Goal: Task Accomplishment & Management: Use online tool/utility

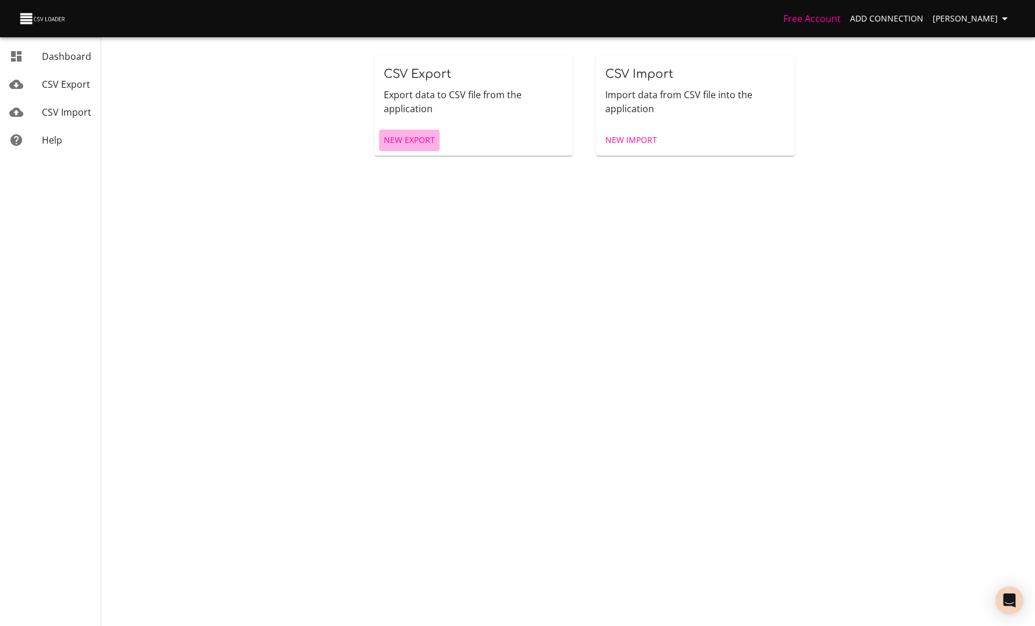
click at [406, 134] on span "New Export" at bounding box center [409, 140] width 51 height 15
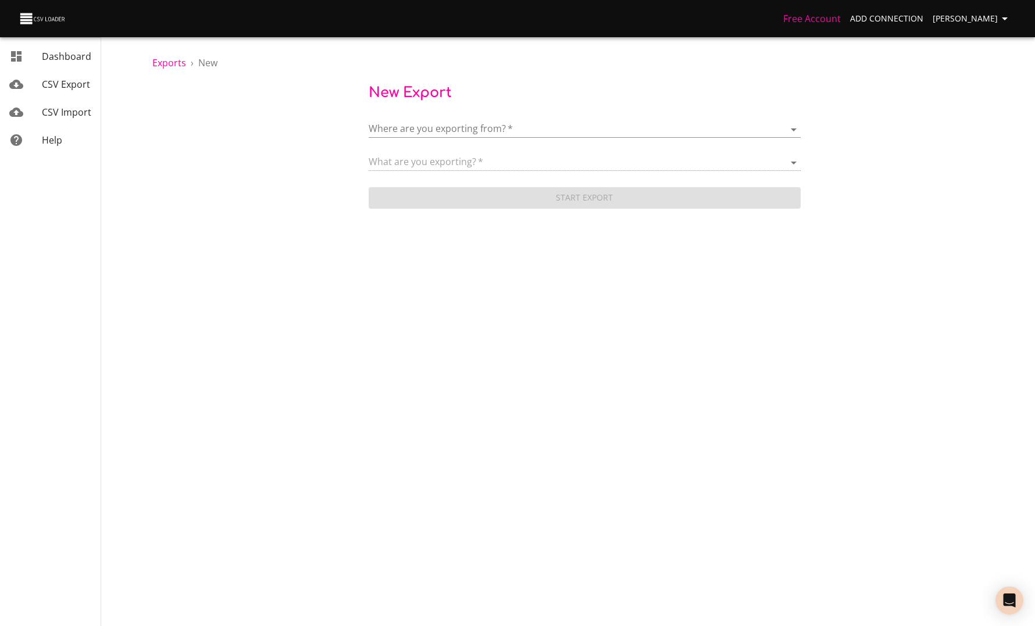
click at [438, 132] on body "Free Account Add Connection [PERSON_NAME] Dashboard CSV Export CSV Import Help …" at bounding box center [517, 313] width 1035 height 626
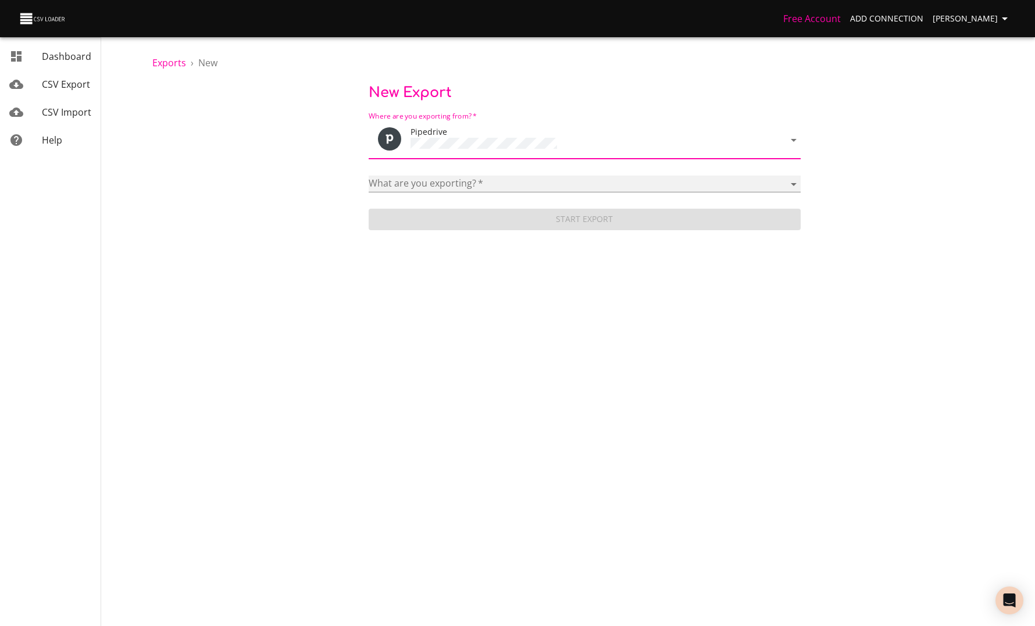
click at [445, 176] on select "Activities Activity Types Deal Products Deals Email Threads Emails Notes Organi…" at bounding box center [585, 184] width 432 height 17
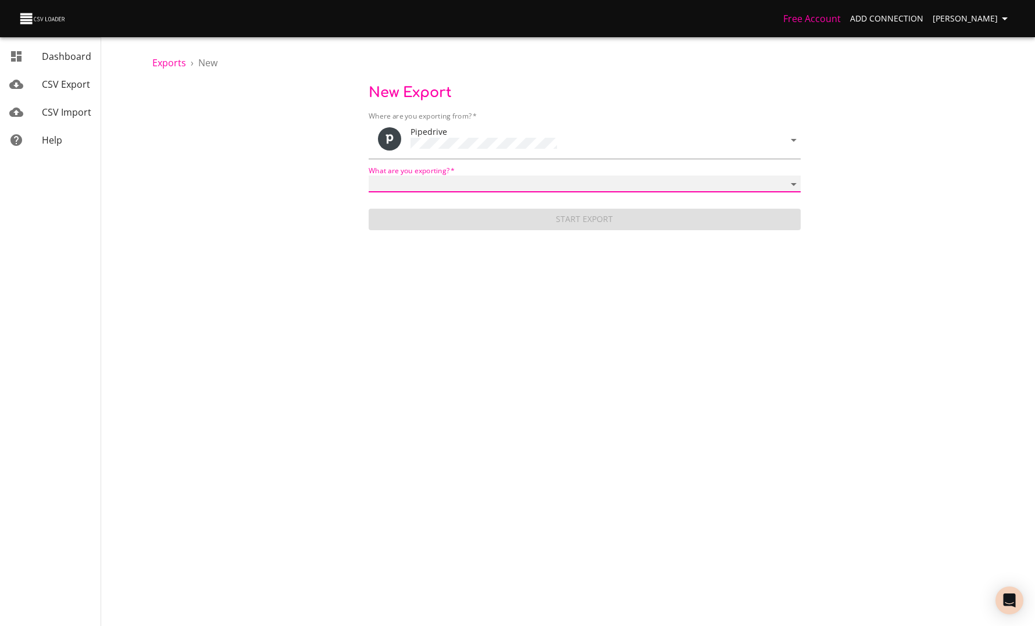
select select "mail_messages"
click at [369, 176] on select "Activities Activity Types Deal Products Deals Email Threads Emails Notes Organi…" at bounding box center [585, 184] width 432 height 17
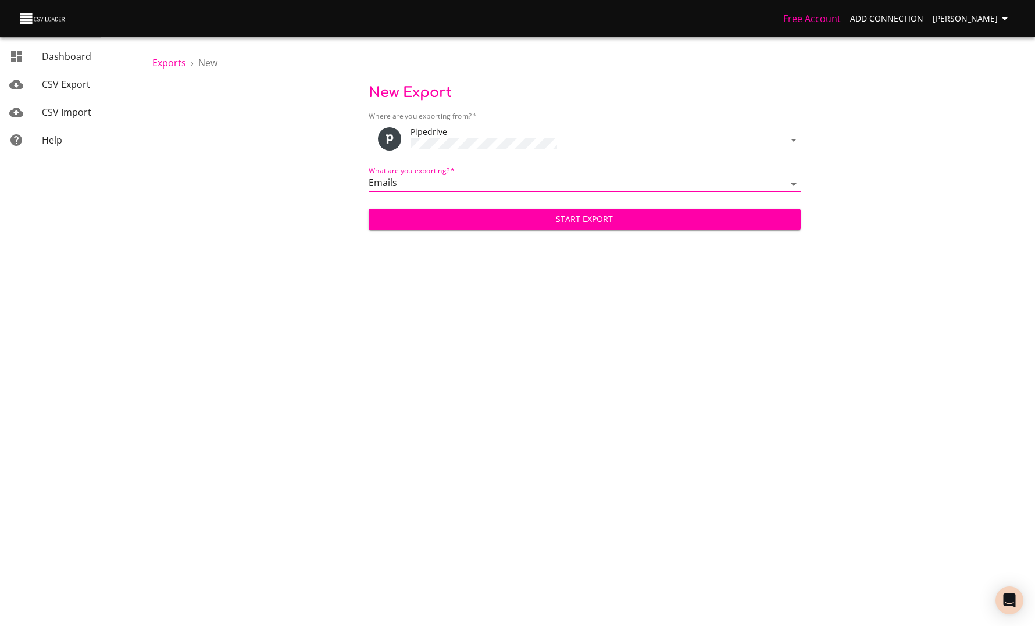
click at [462, 220] on span "Start Export" at bounding box center [584, 219] width 413 height 15
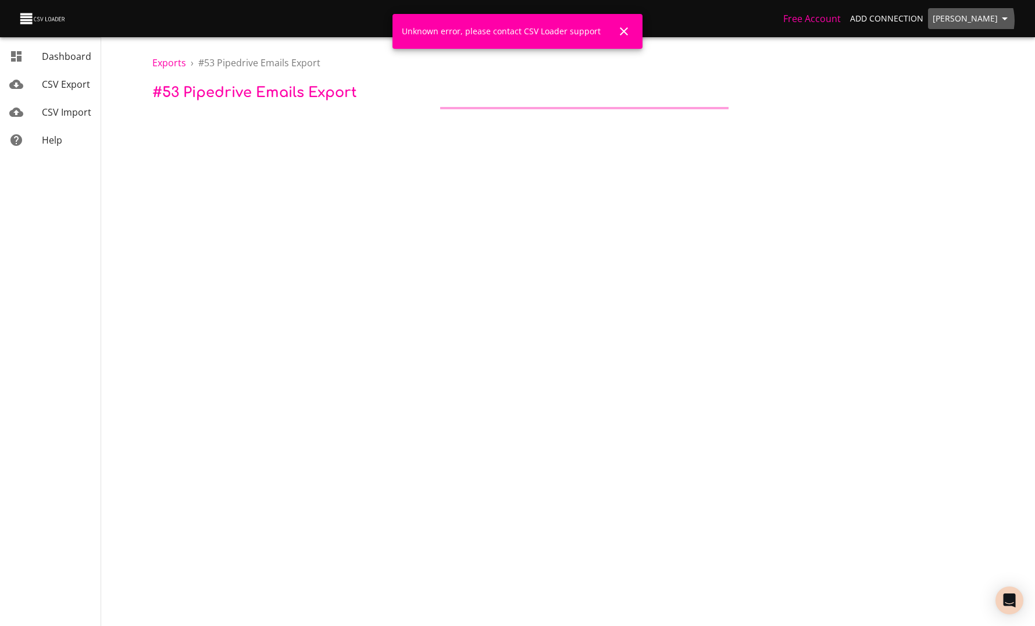
click at [969, 20] on span "[PERSON_NAME]" at bounding box center [971, 19] width 79 height 15
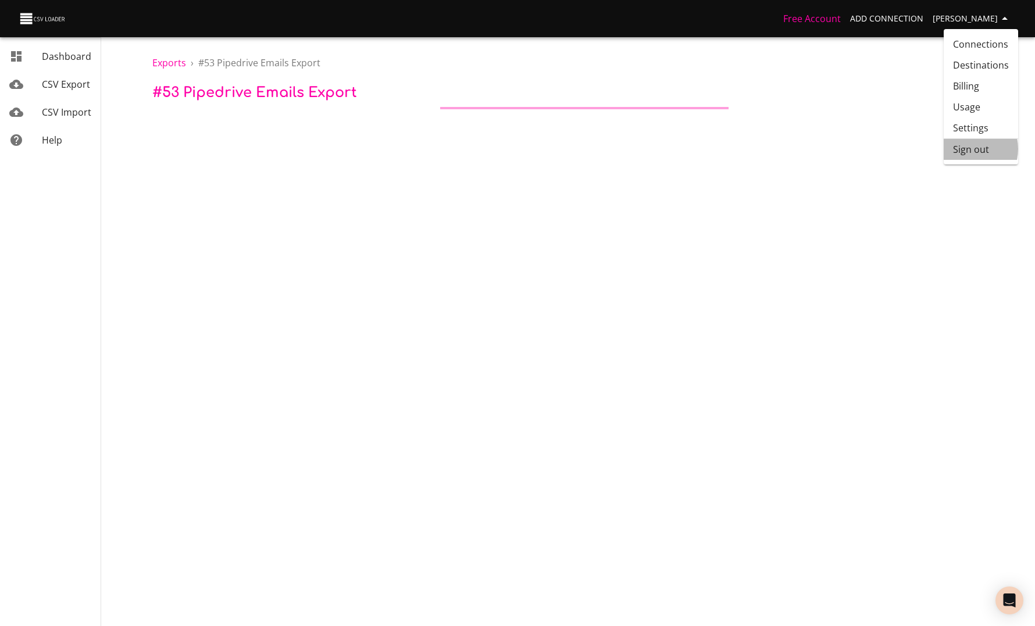
click at [964, 149] on li "Sign out" at bounding box center [980, 149] width 74 height 21
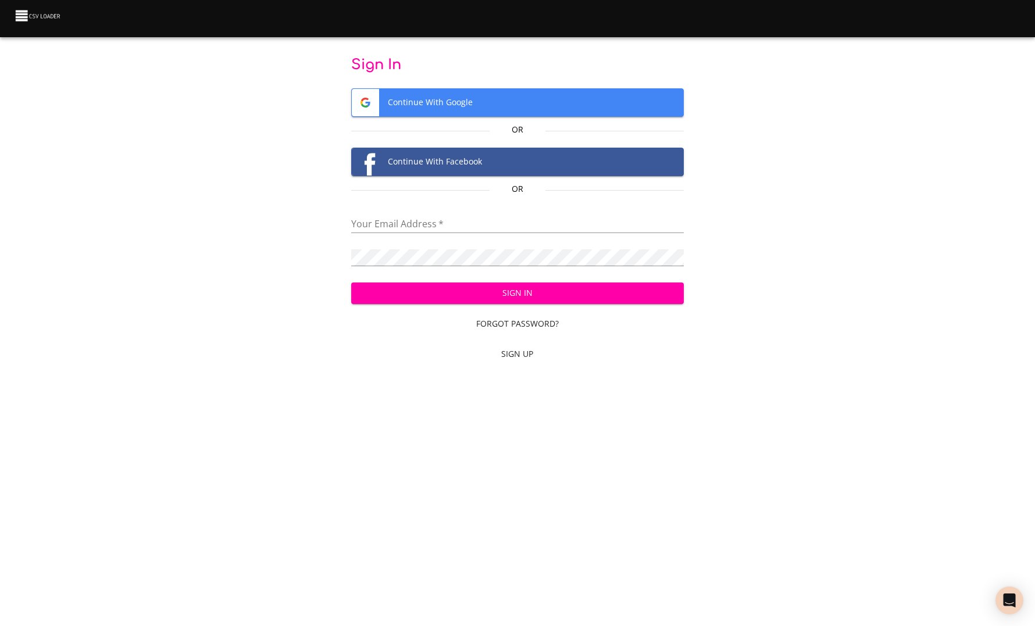
click at [428, 228] on input "email" at bounding box center [517, 224] width 332 height 17
click at [231, 260] on div "Sign In Continue With Google Or Continue With Facebook Or Your Email Address   …" at bounding box center [517, 212] width 997 height 312
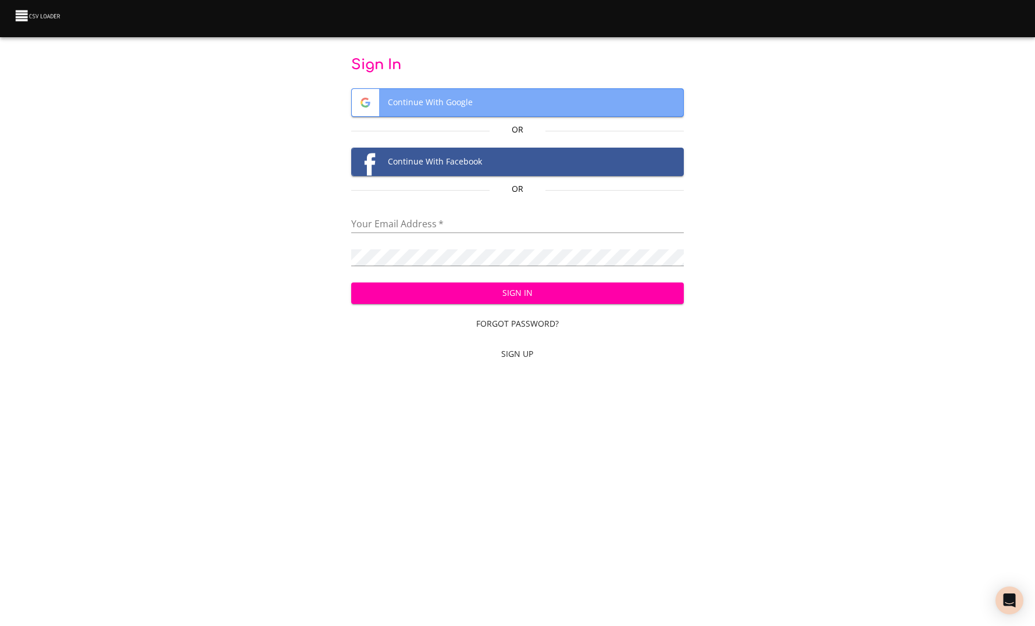
click at [442, 94] on span "Continue With Google" at bounding box center [517, 102] width 331 height 27
